Goal: Navigation & Orientation: Understand site structure

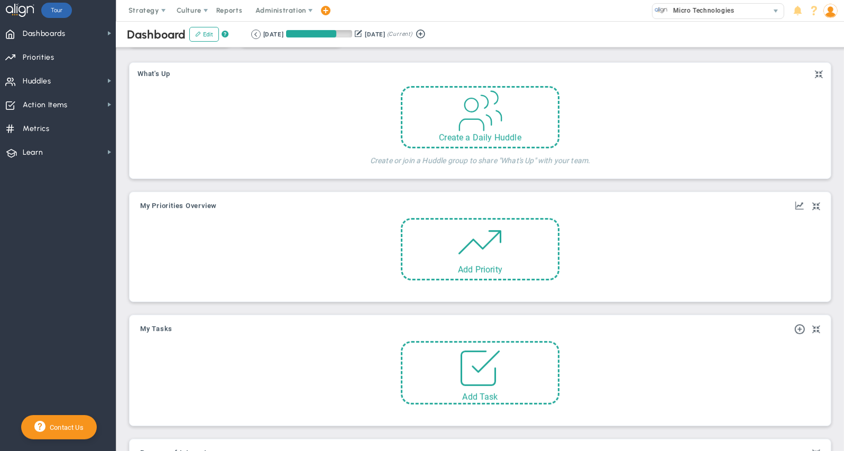
scroll to position [260, 0]
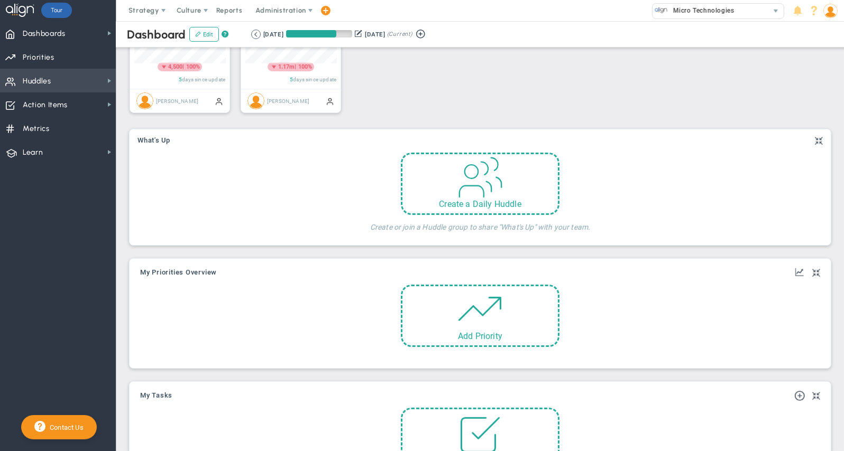
click at [71, 76] on span "Huddles Huddles" at bounding box center [58, 81] width 116 height 24
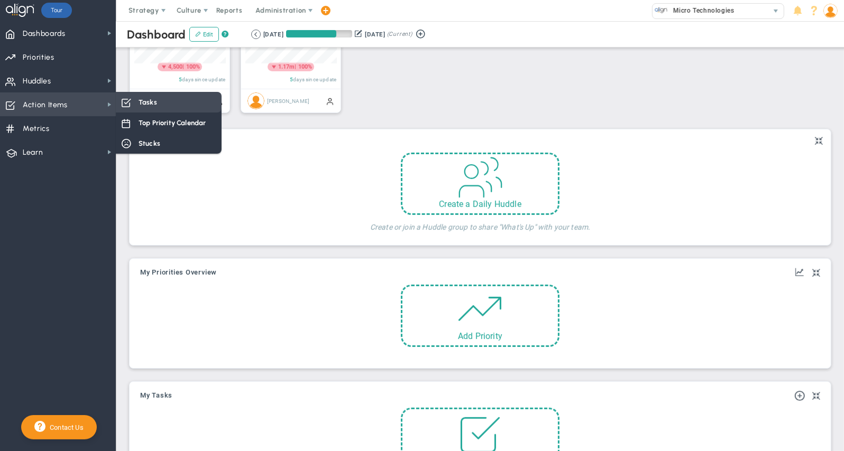
click at [145, 101] on span "Tasks" at bounding box center [147, 102] width 18 height 10
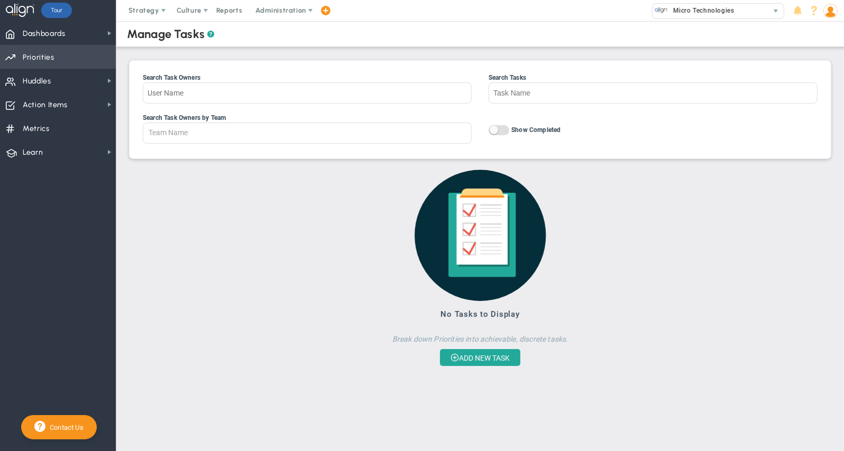
click at [57, 61] on span "Priorities OKR Tree Priorities OKRs" at bounding box center [58, 57] width 116 height 24
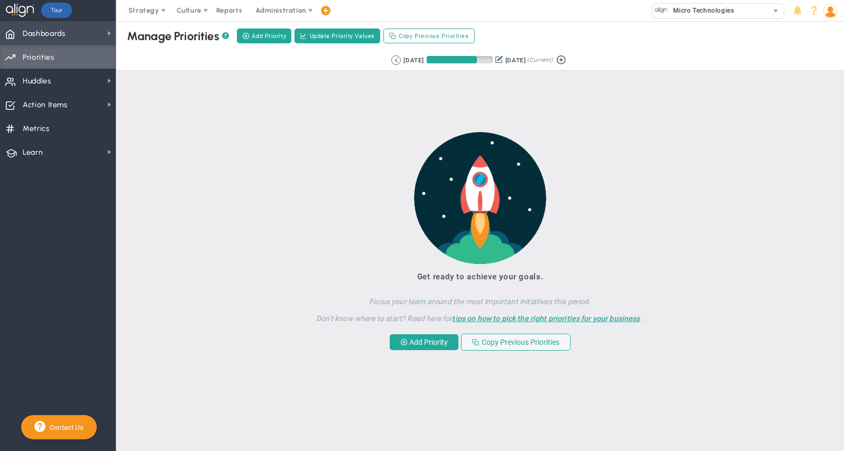
click at [72, 36] on span "Dashboards Dashboards" at bounding box center [58, 33] width 116 height 24
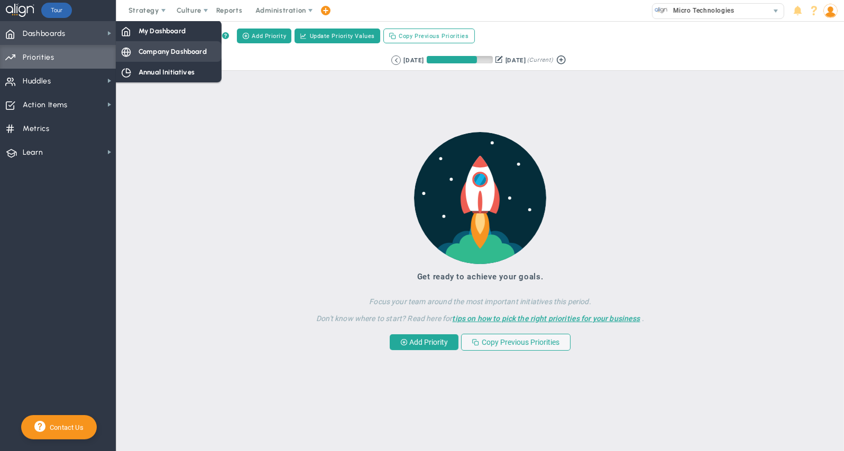
click at [155, 48] on span "Company Dashboard" at bounding box center [172, 52] width 68 height 10
